Goal: Information Seeking & Learning: Learn about a topic

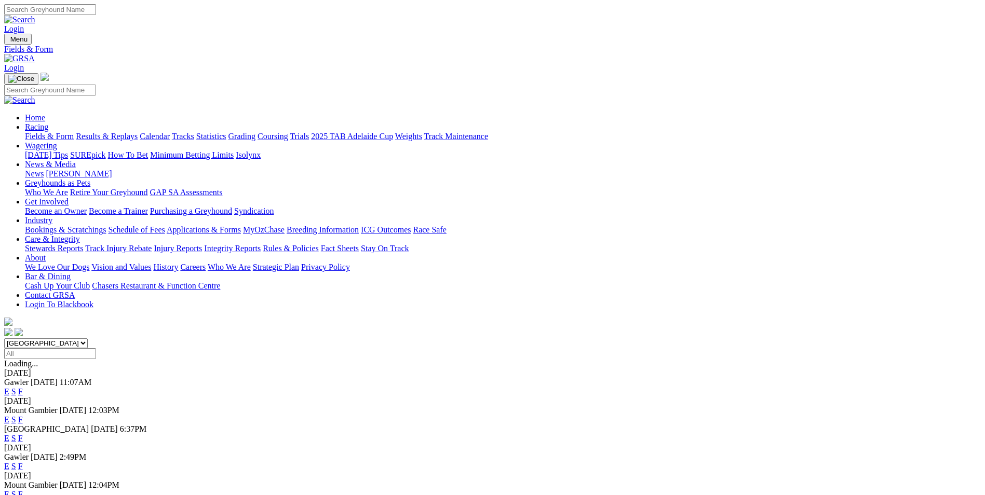
click at [23, 415] on link "F" at bounding box center [20, 419] width 5 height 9
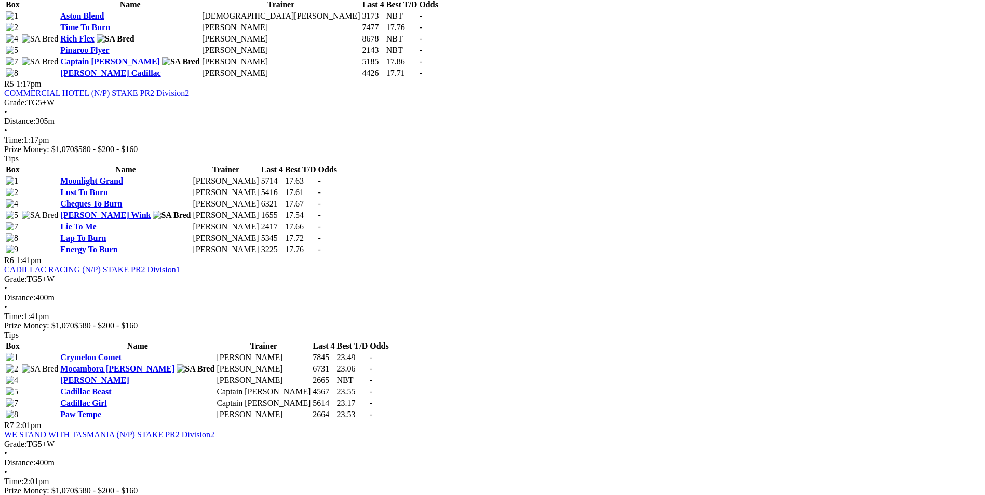
scroll to position [1090, 0]
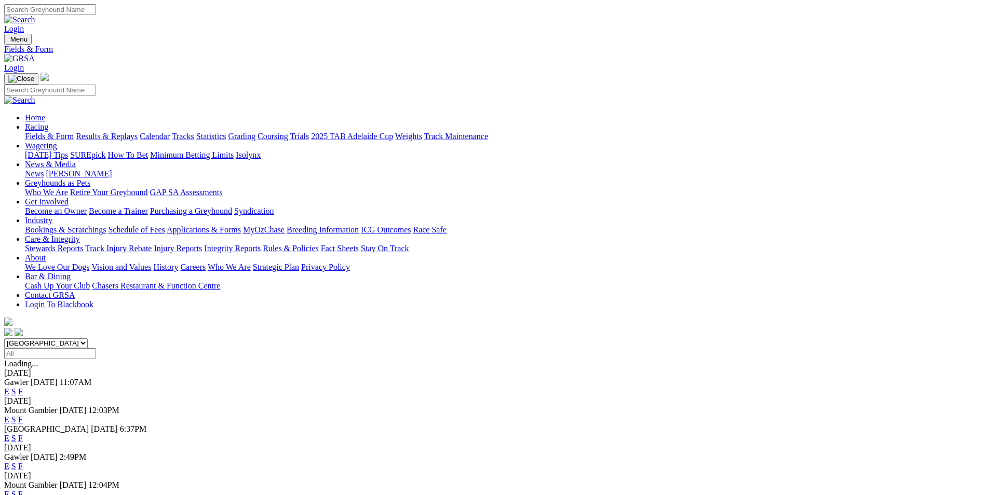
click at [23, 490] on link "F" at bounding box center [20, 494] width 5 height 9
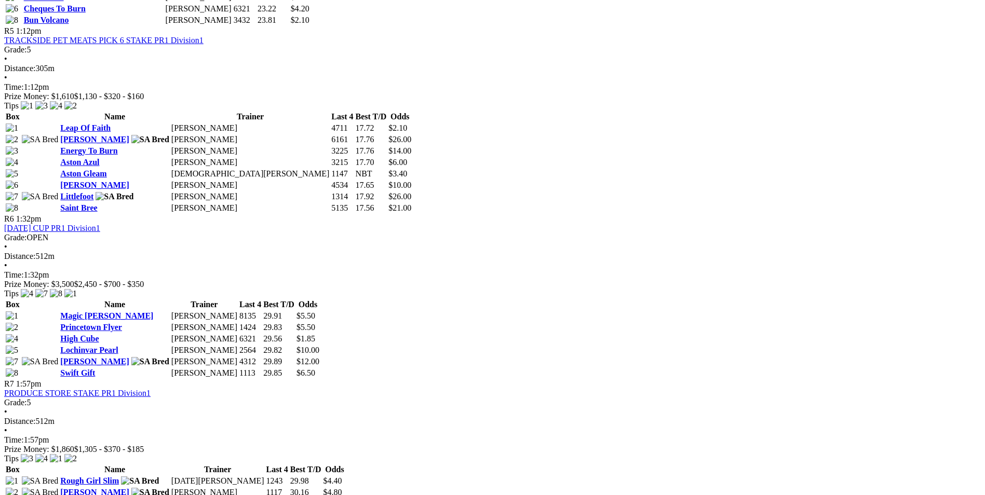
scroll to position [1194, 0]
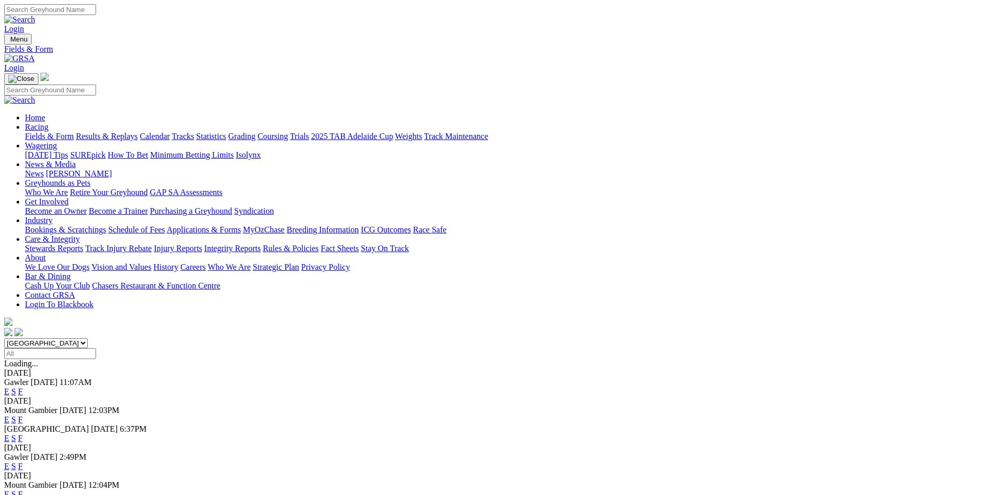
click at [23, 434] on link "F" at bounding box center [20, 438] width 5 height 9
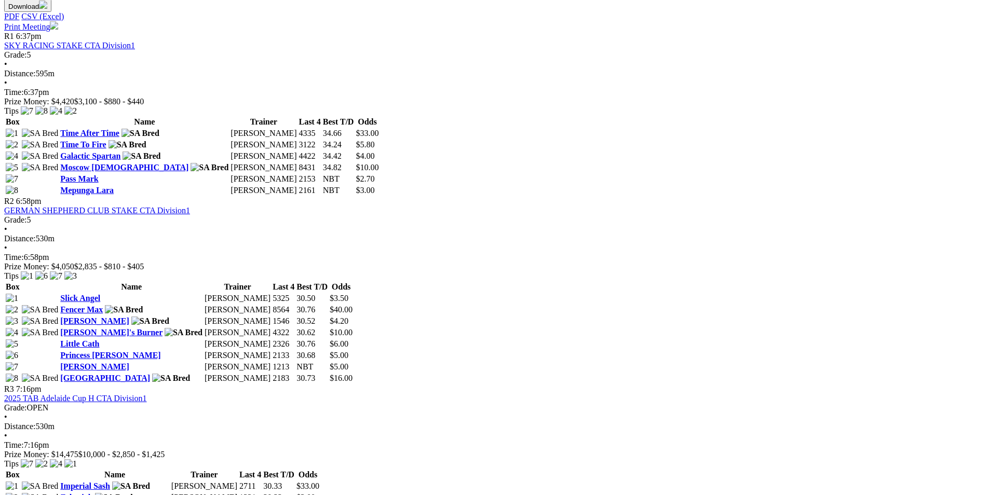
scroll to position [467, 0]
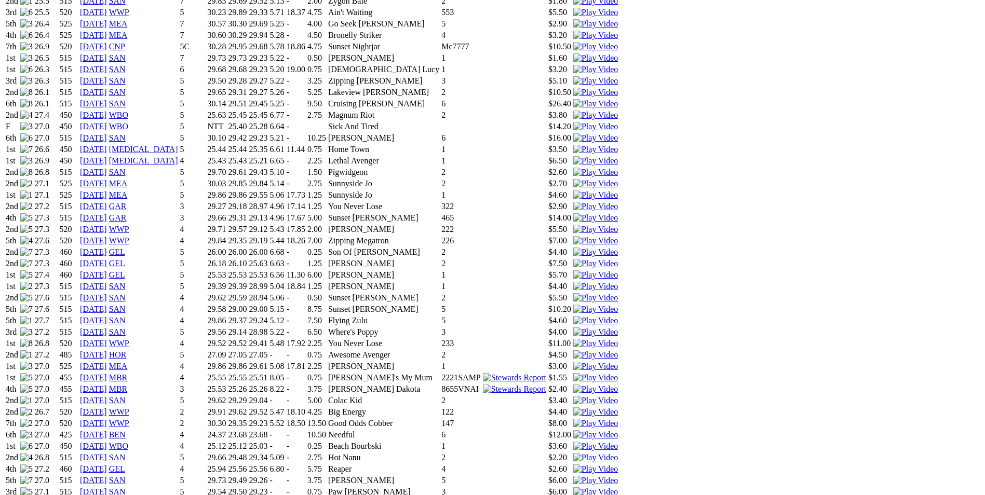
scroll to position [831, 0]
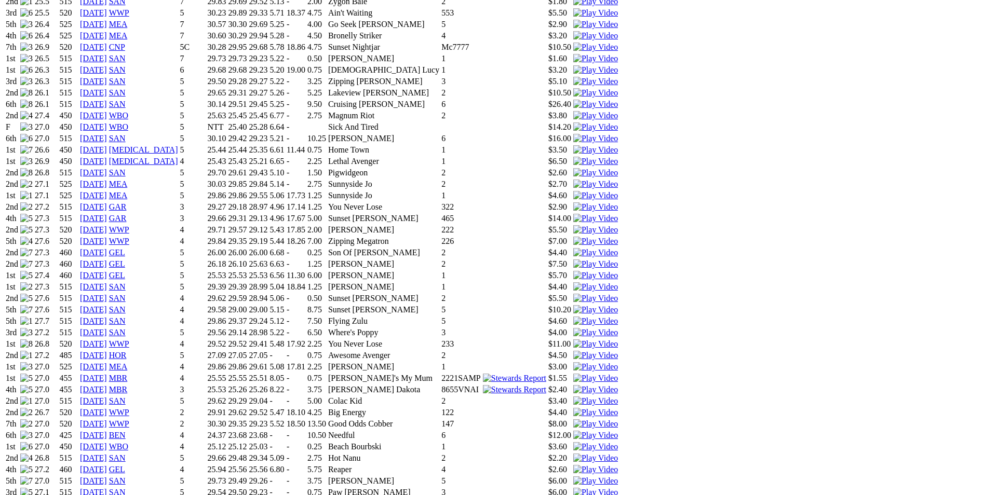
click at [618, 495] on img at bounding box center [595, 503] width 45 height 9
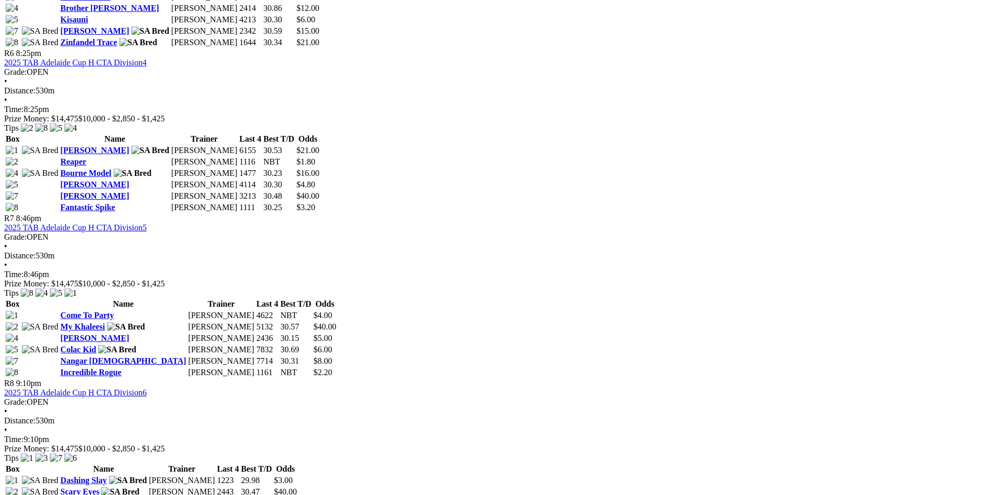
scroll to position [1350, 0]
